Goal: Information Seeking & Learning: Learn about a topic

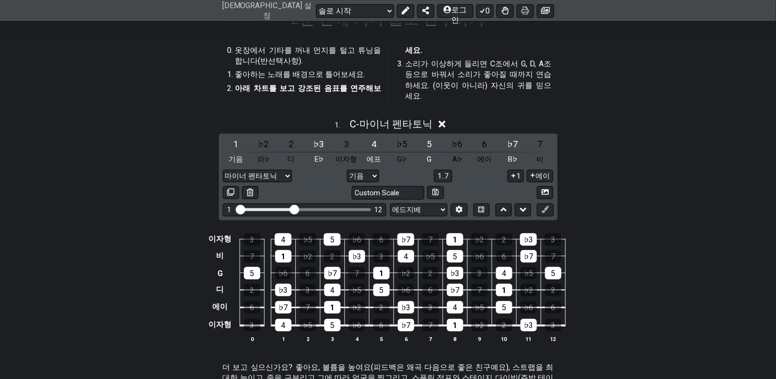
scroll to position [192, 0]
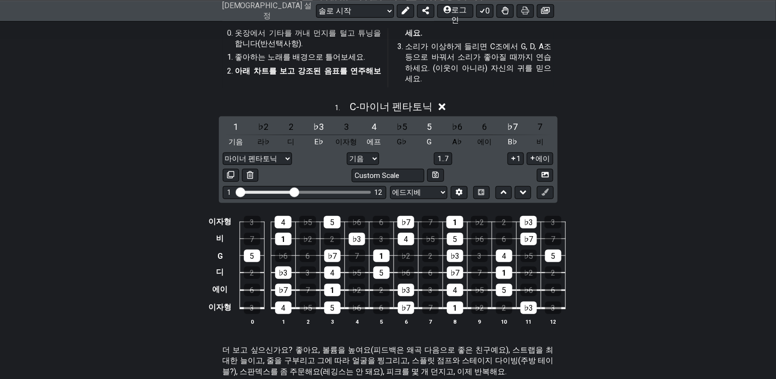
click at [238, 191] on input "눈에 보이는 프렛 범위" at bounding box center [304, 191] width 137 height 0
drag, startPoint x: 295, startPoint y: 195, endPoint x: 246, endPoint y: 194, distance: 49.5
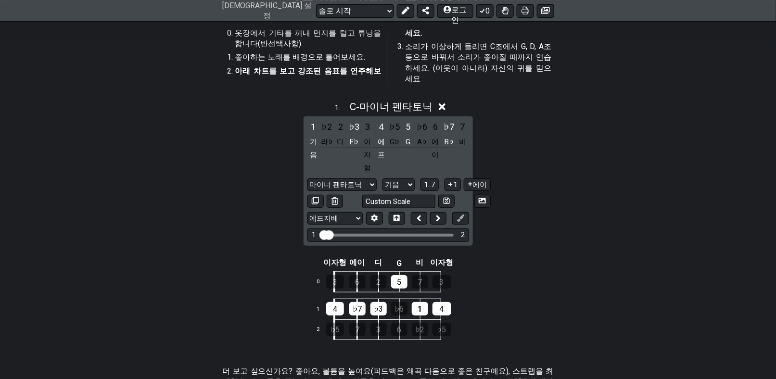
click at [439, 107] on icon at bounding box center [442, 107] width 7 height 10
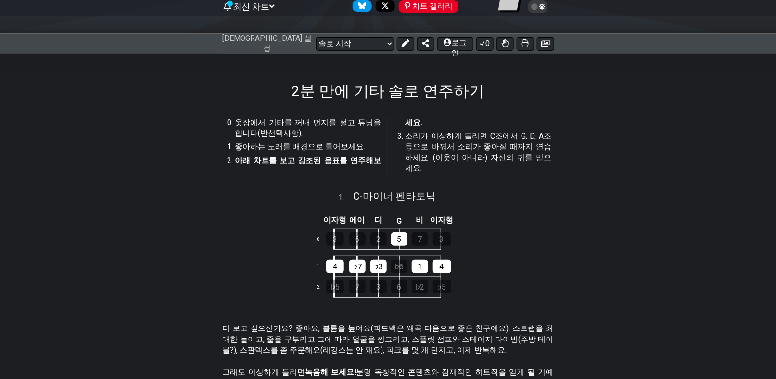
scroll to position [96, 0]
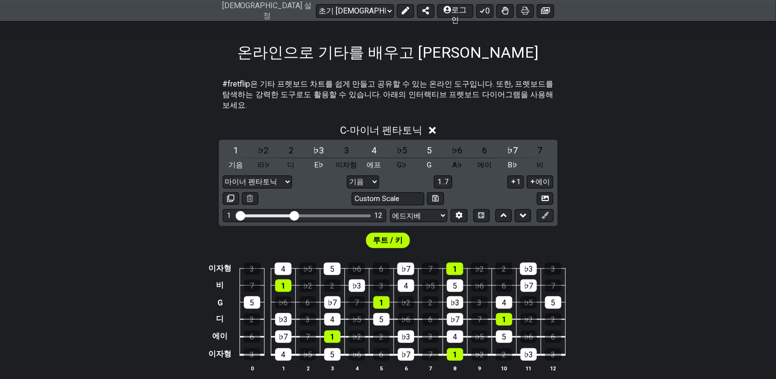
scroll to position [144, 0]
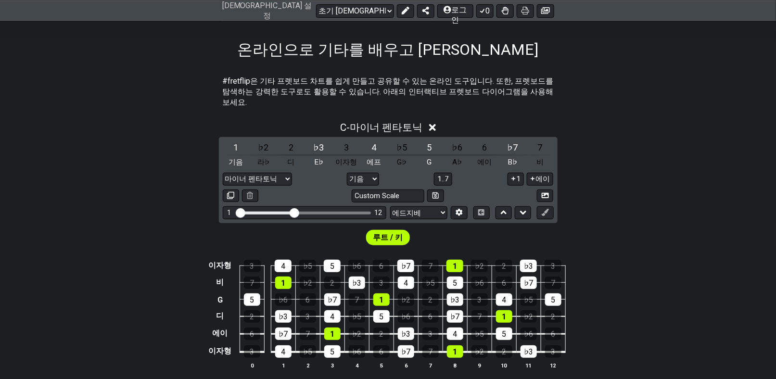
click at [192, 229] on div "루트 / 키" at bounding box center [388, 235] width 776 height 24
click at [219, 261] on font "이자형" at bounding box center [219, 265] width 23 height 9
click at [219, 261] on font "엑스" at bounding box center [219, 265] width 15 height 9
click at [219, 261] on font "영형" at bounding box center [219, 265] width 15 height 9
click at [218, 258] on td at bounding box center [219, 266] width 27 height 17
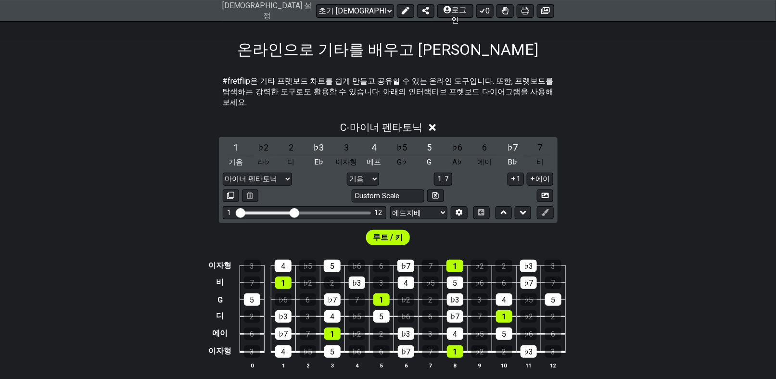
click at [239, 212] on input "눈에 보이는 프렛 범위" at bounding box center [304, 212] width 137 height 0
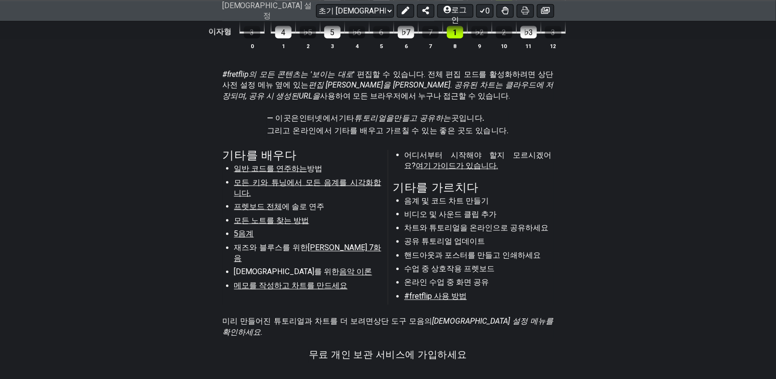
scroll to position [481, 0]
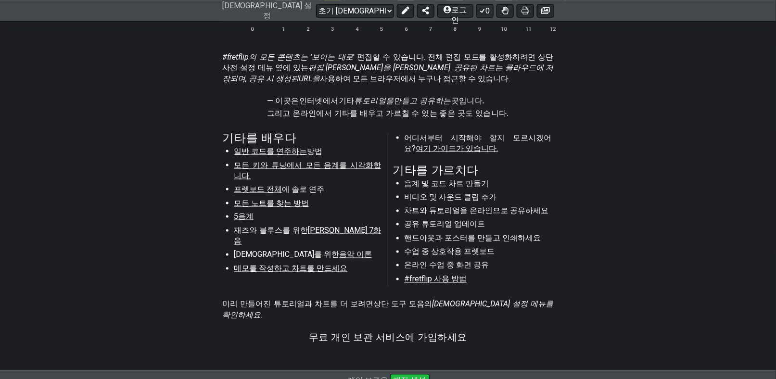
click at [255, 185] on font "프렛보드 전체" at bounding box center [258, 189] width 48 height 9
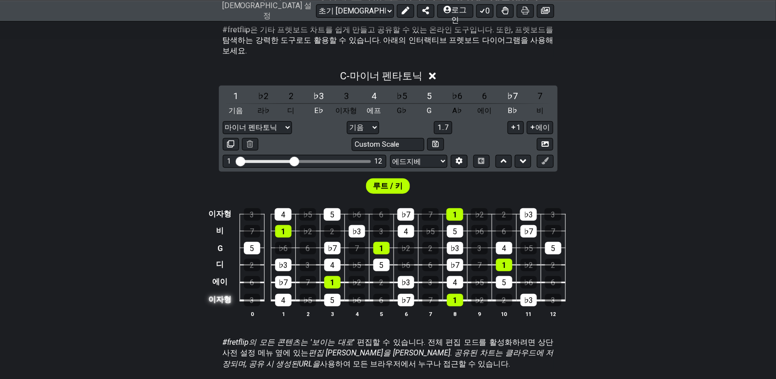
scroll to position [192, 0]
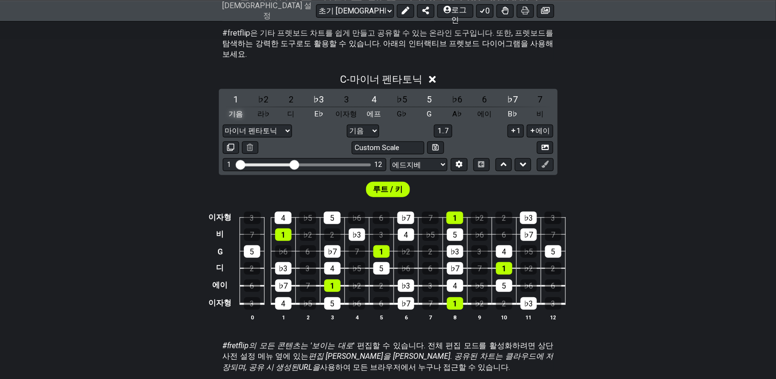
click at [236, 110] on font "기음" at bounding box center [235, 114] width 14 height 9
click at [288, 125] on select "마이너 펜타토닉 편집하려면 클릭하세요 마이너 펜타토닉 메이저 펜타토닉 마이너 블루스 메이저 블루스 전공 / 이오니아 도리스 사람 프리지아 인 …" at bounding box center [257, 131] width 69 height 13
click at [173, 145] on div "C - 마이너 펜타토닉 1 ♭2 2 ♭3 3 4 ♭5 5 ♭6 6 ♭7 7 기음 라♭ 디 E♭ 이자형 에프 G♭ G A♭ 에이 B♭ 비 마이너…" at bounding box center [388, 201] width 776 height 267
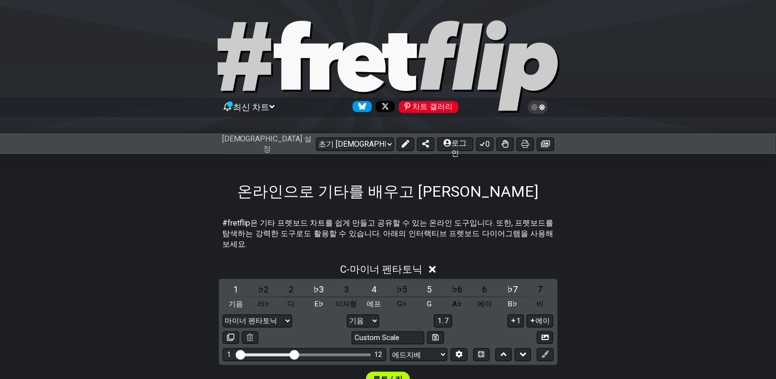
scroll to position [0, 0]
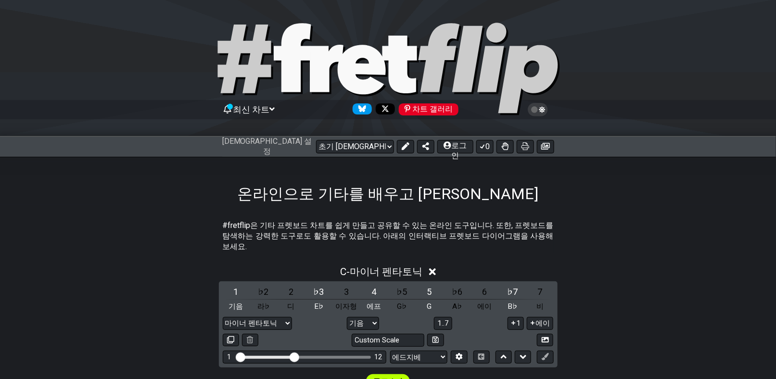
click at [248, 110] on font "최신 차트" at bounding box center [251, 109] width 37 height 10
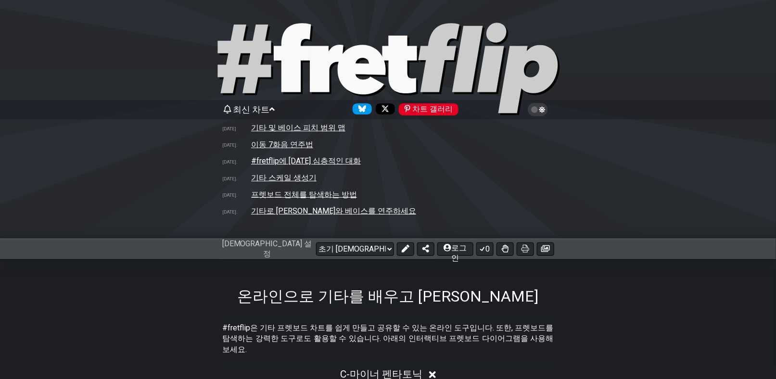
click at [248, 110] on font "최신 차트" at bounding box center [251, 109] width 37 height 10
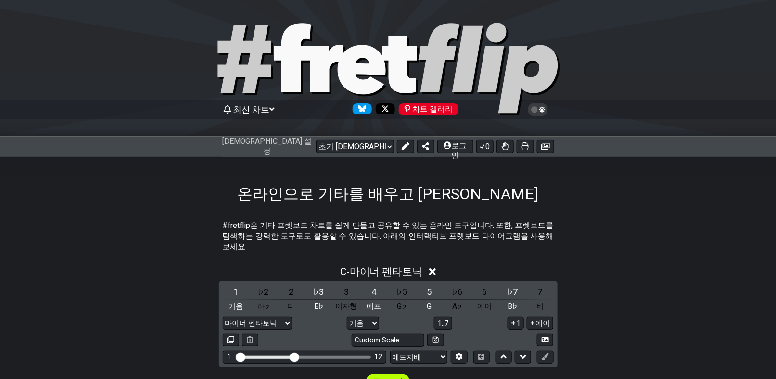
click at [200, 192] on div "온라인으로 기타를 배우고 가르치세요" at bounding box center [388, 181] width 776 height 48
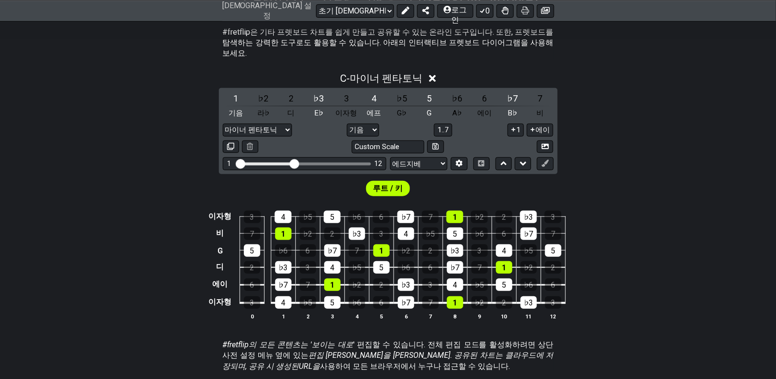
scroll to position [241, 0]
